Goal: Check status

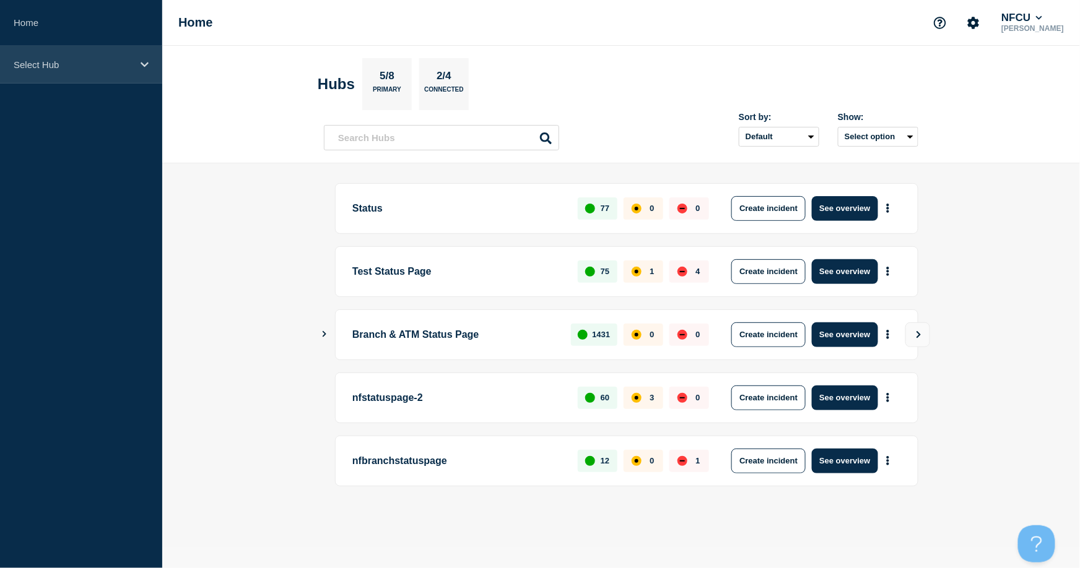
click at [51, 73] on div "Select Hub" at bounding box center [81, 65] width 162 height 38
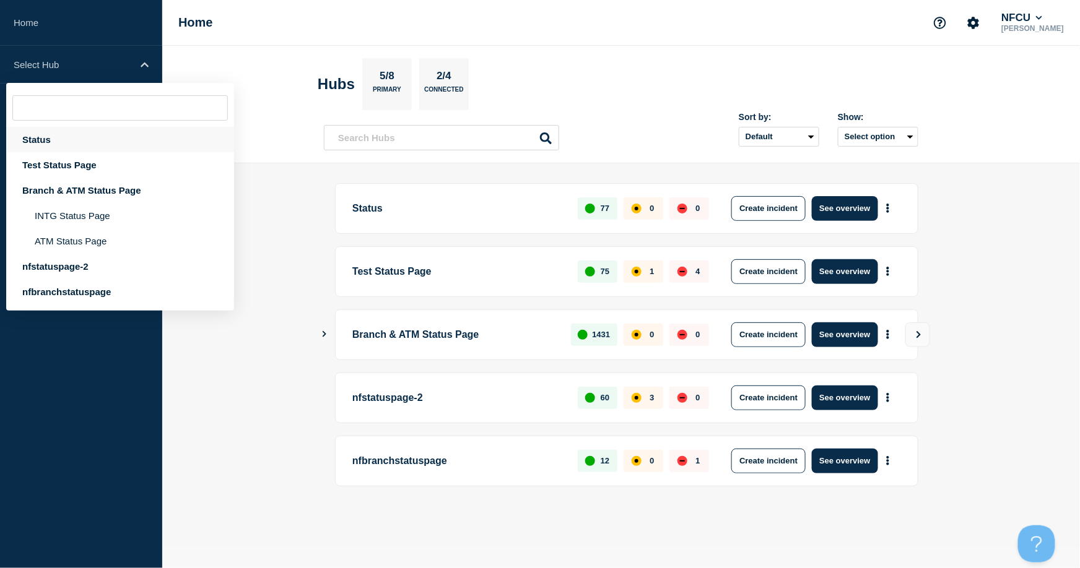
click at [47, 139] on div "Status" at bounding box center [120, 139] width 228 height 25
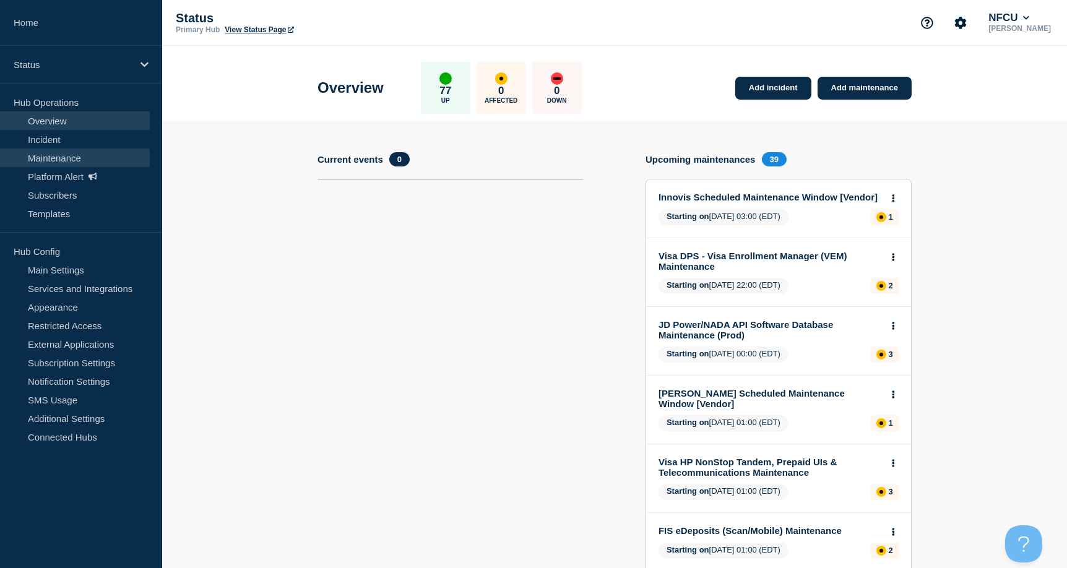
click at [44, 155] on link "Maintenance" at bounding box center [75, 158] width 150 height 19
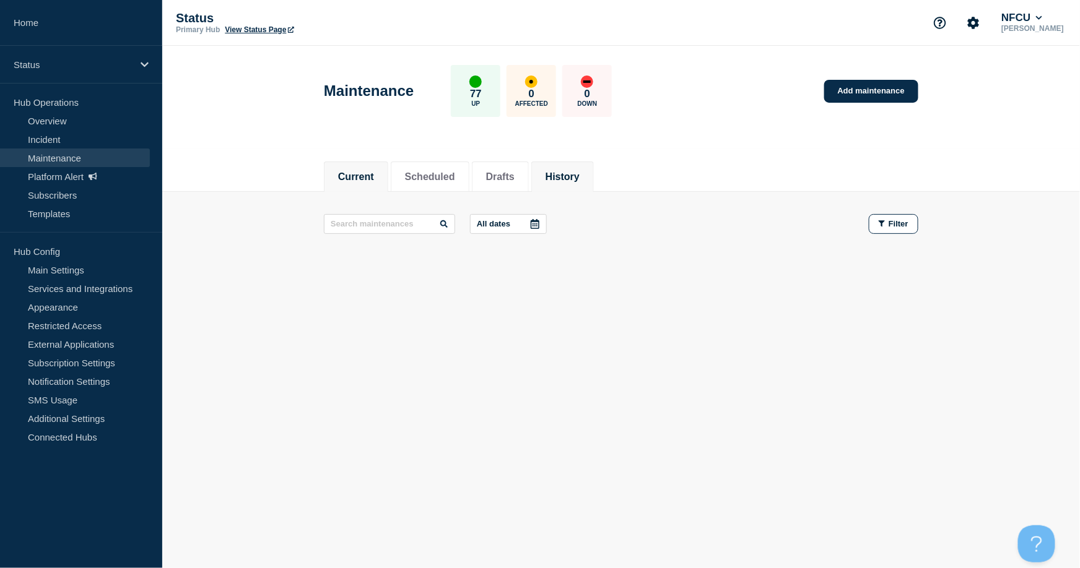
click at [575, 173] on button "History" at bounding box center [562, 176] width 34 height 11
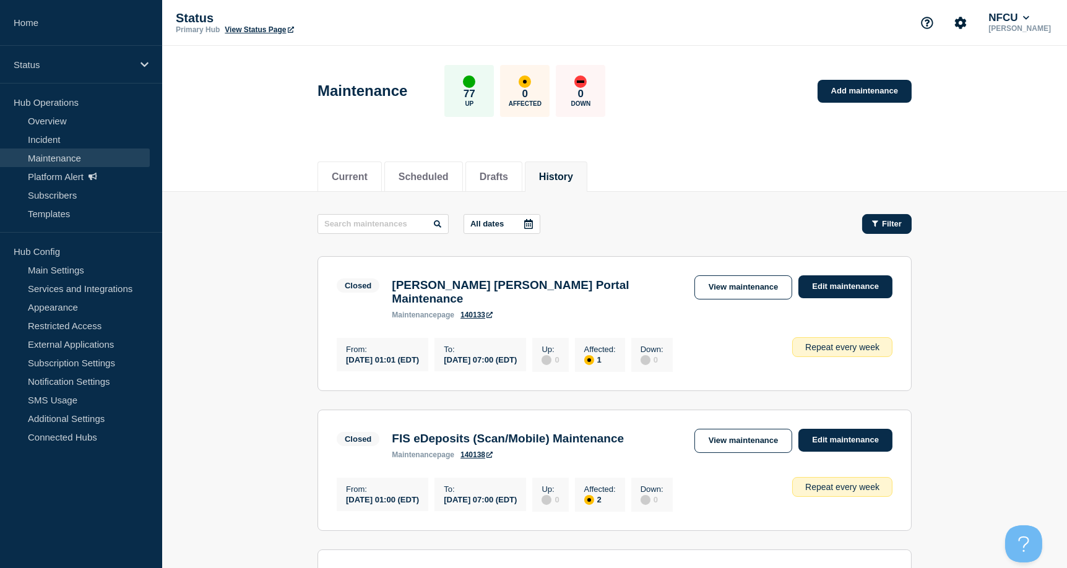
click at [878, 224] on icon "button" at bounding box center [875, 224] width 6 height 8
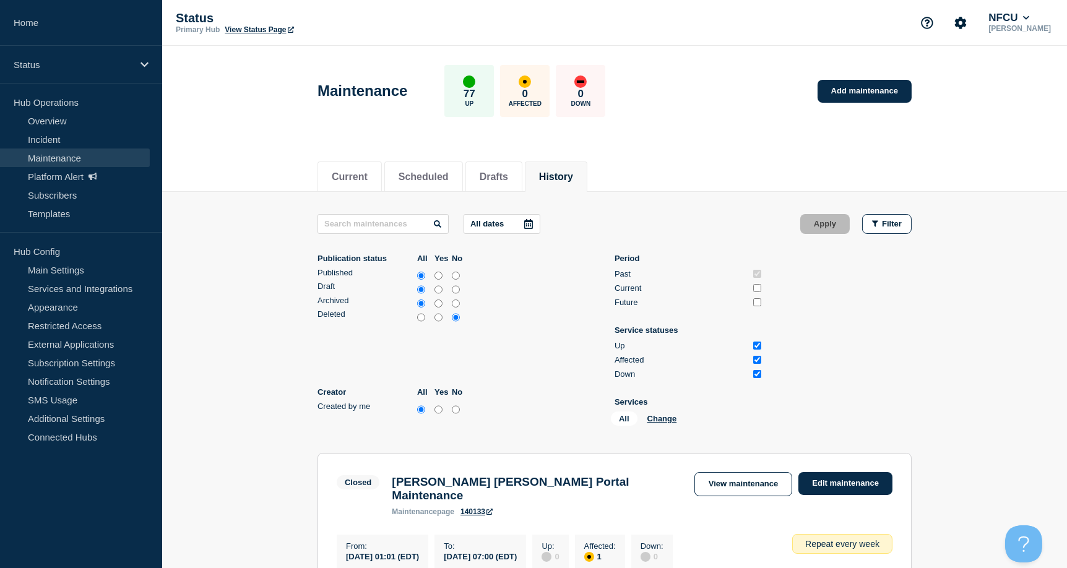
click at [526, 223] on icon at bounding box center [529, 224] width 10 height 10
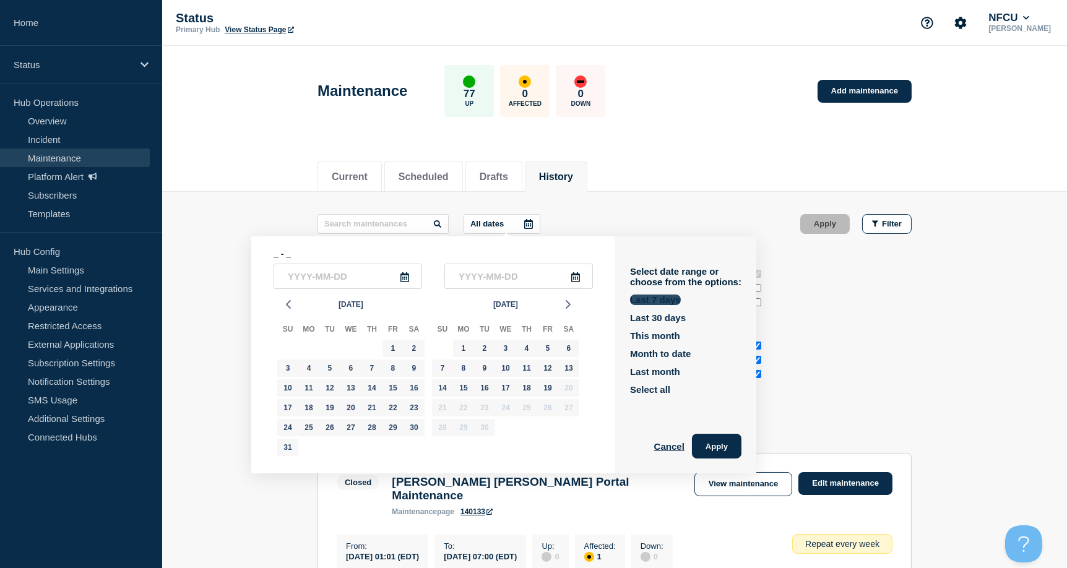
click at [639, 295] on button "Last 7 days" at bounding box center [655, 300] width 51 height 11
type input "[DATE]"
